Goal: Task Accomplishment & Management: Use online tool/utility

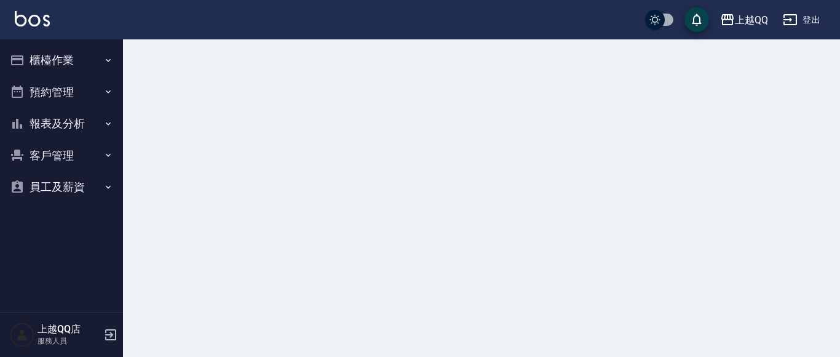
click at [78, 54] on button "櫃檯作業" at bounding box center [61, 60] width 113 height 32
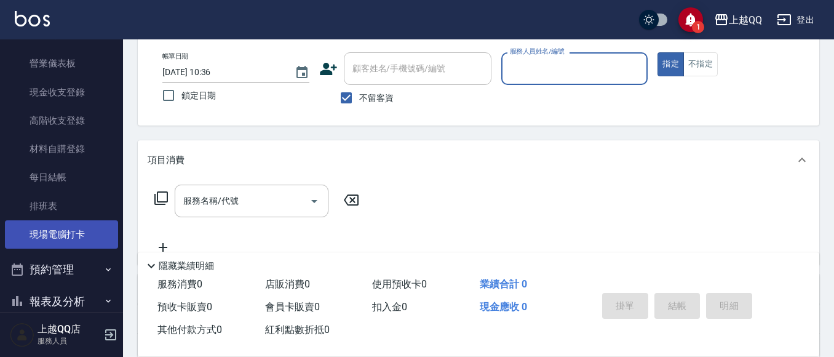
scroll to position [123, 0]
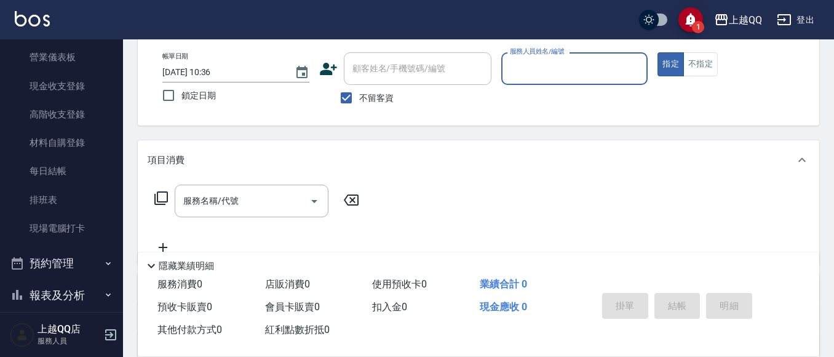
click at [71, 243] on ul "打帳單 帳單列表 掛單列表 營業儀表板 現金收支登錄 高階收支登錄 材料自購登錄 每日結帳 排班表 現場電腦打卡" at bounding box center [61, 100] width 113 height 295
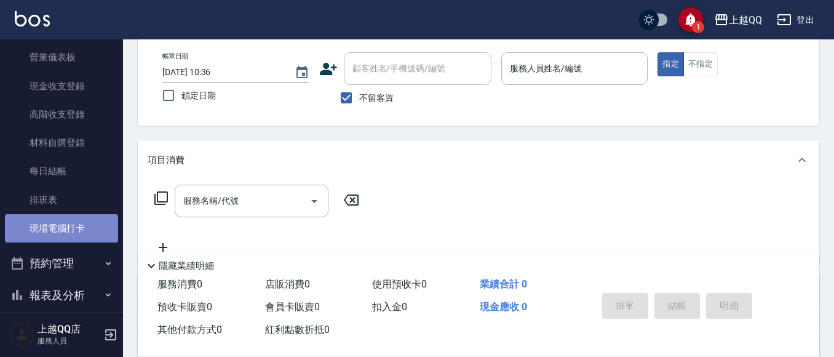
click at [79, 233] on link "現場電腦打卡" at bounding box center [61, 228] width 113 height 28
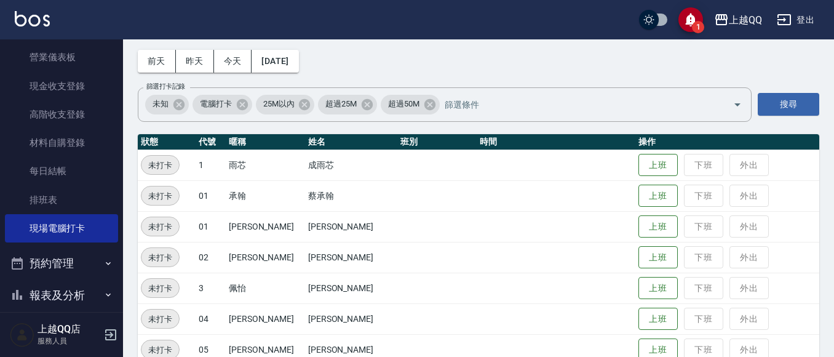
scroll to position [123, 0]
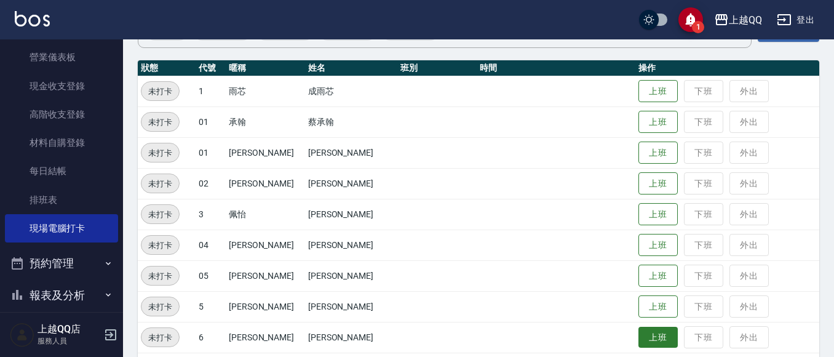
click at [650, 330] on button "上班" at bounding box center [658, 338] width 39 height 22
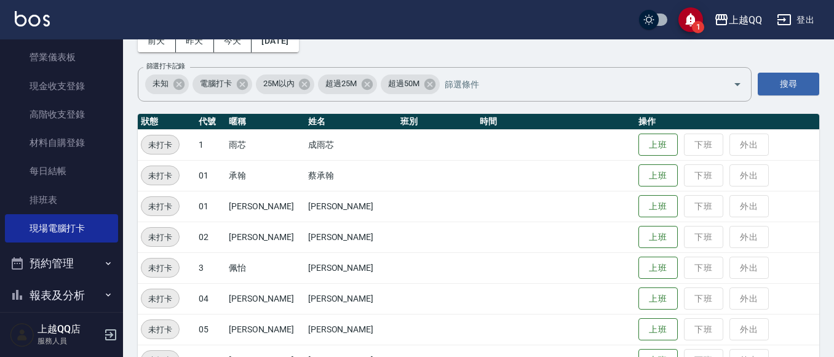
scroll to position [185, 0]
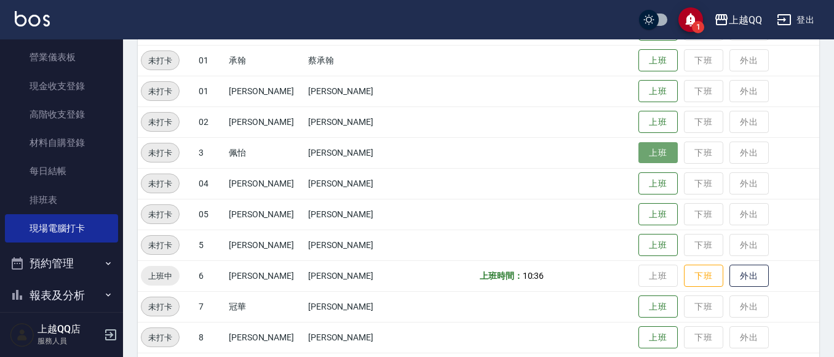
click at [639, 146] on button "上班" at bounding box center [658, 153] width 39 height 22
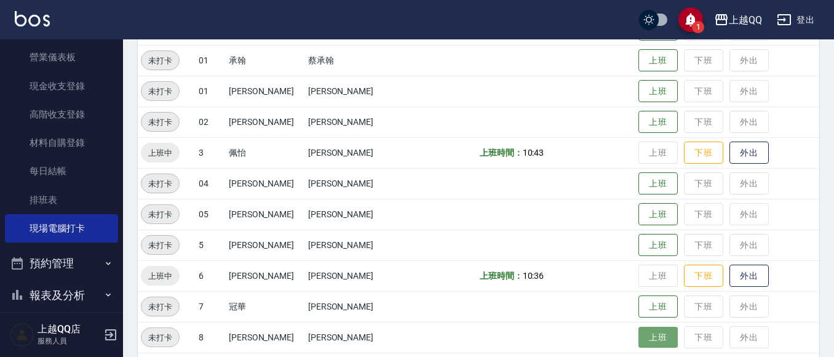
click at [639, 342] on button "上班" at bounding box center [658, 338] width 39 height 22
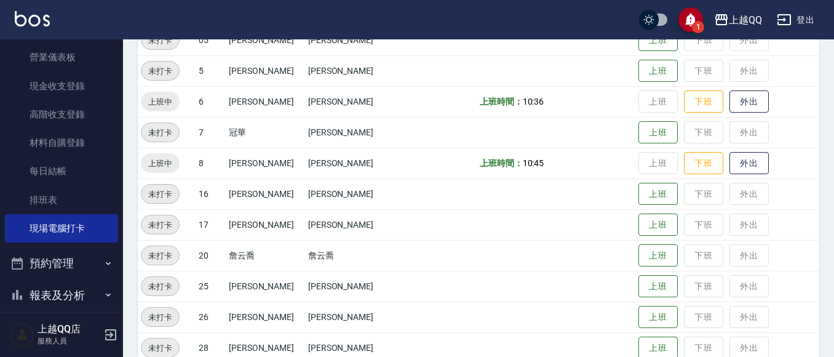
scroll to position [411, 0]
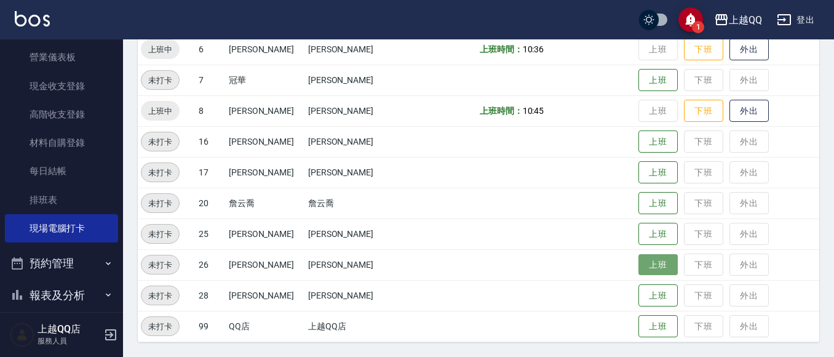
click at [655, 274] on button "上班" at bounding box center [658, 265] width 39 height 22
